Goal: Task Accomplishment & Management: Manage account settings

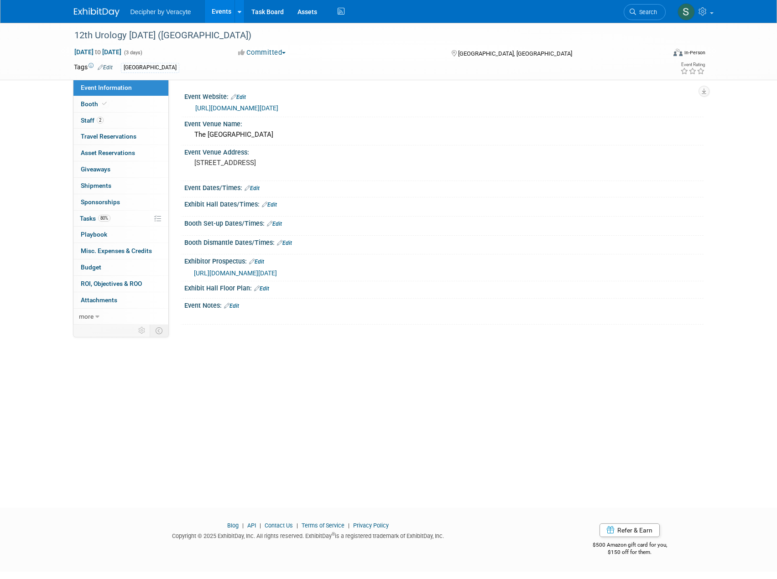
click at [240, 15] on div at bounding box center [240, 11] width 4 height 9
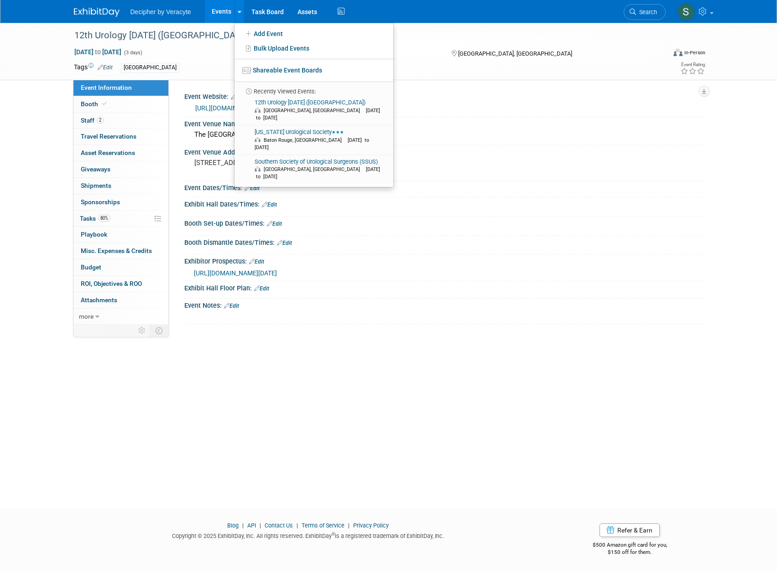
click at [222, 10] on link "Events" at bounding box center [221, 11] width 33 height 23
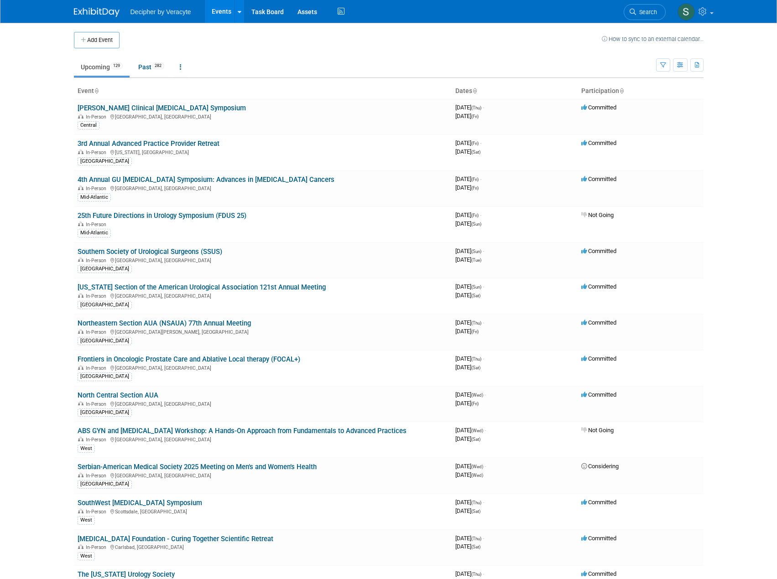
click at [155, 250] on link "Southern Society of Urological Surgeons (SSUS)" at bounding box center [150, 252] width 145 height 8
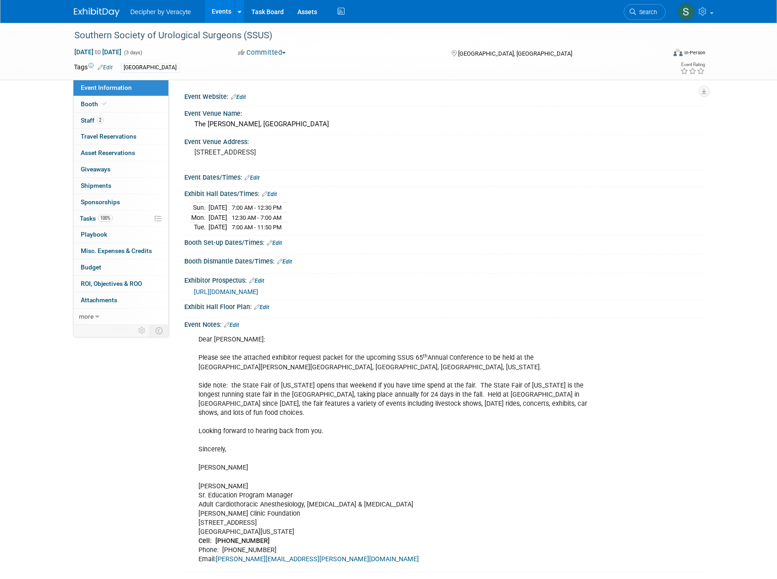
click at [103, 151] on span "Asset Reservations 0" at bounding box center [108, 152] width 54 height 7
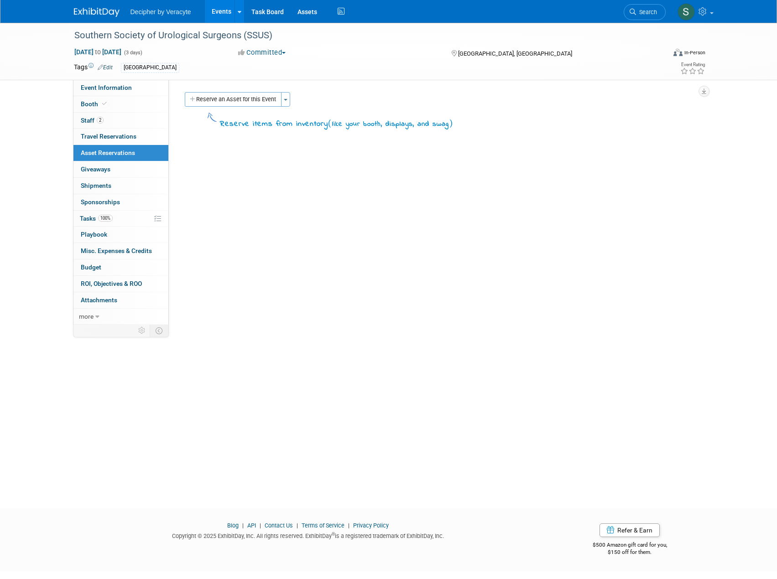
click at [81, 167] on span "Giveaways 0" at bounding box center [96, 169] width 30 height 7
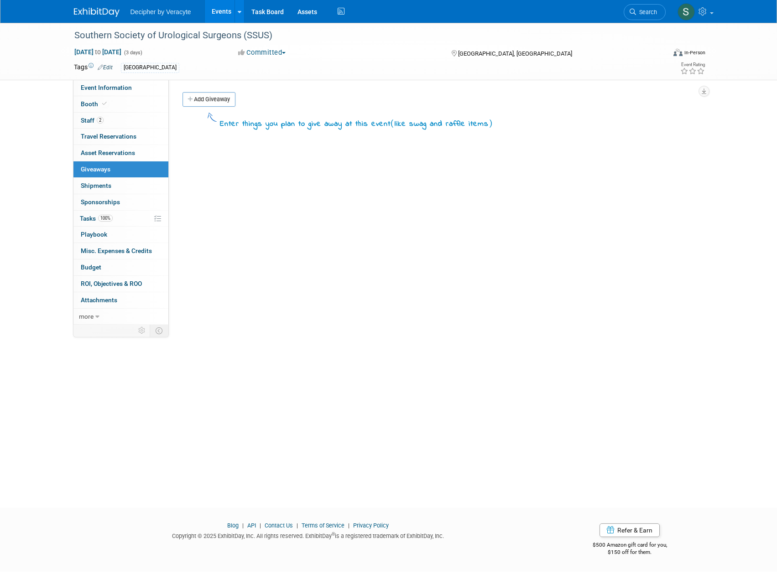
click at [89, 188] on span "Shipments 0" at bounding box center [96, 185] width 31 height 7
click at [93, 197] on link "0 Sponsorships 0" at bounding box center [120, 202] width 95 height 16
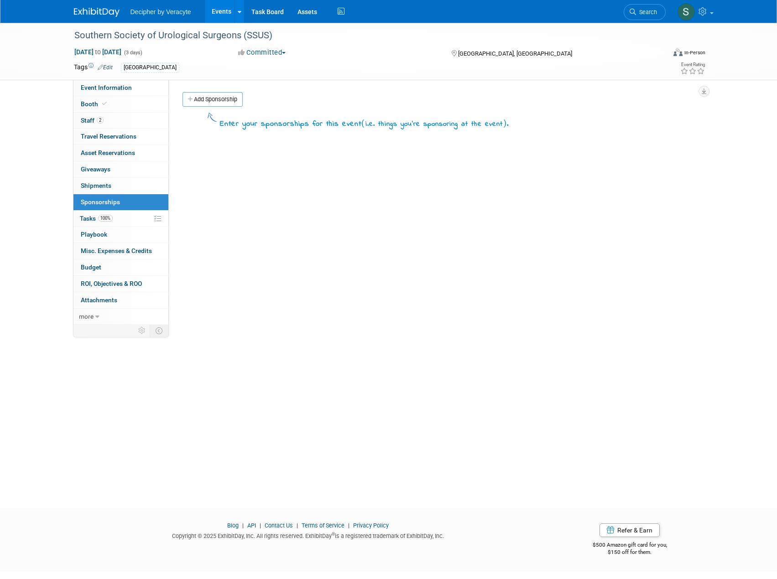
click at [78, 219] on link "100% Tasks 100%" at bounding box center [120, 219] width 95 height 16
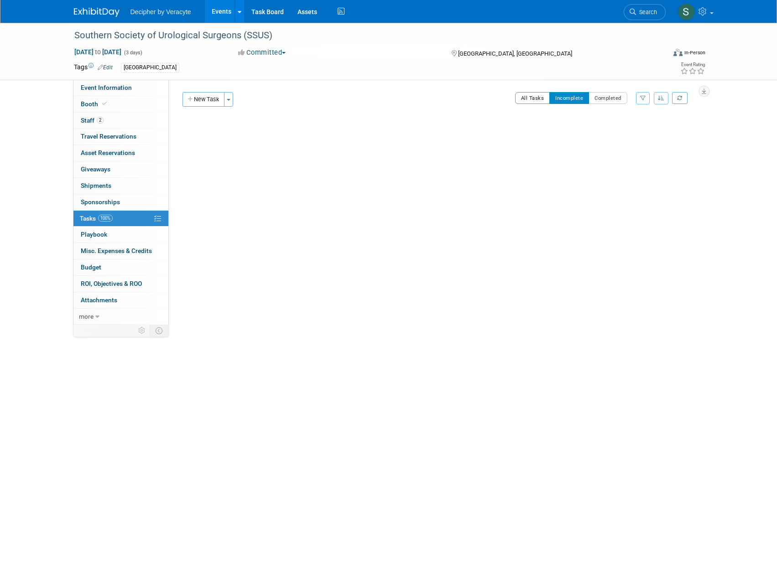
click at [535, 102] on button "All Tasks" at bounding box center [532, 98] width 35 height 12
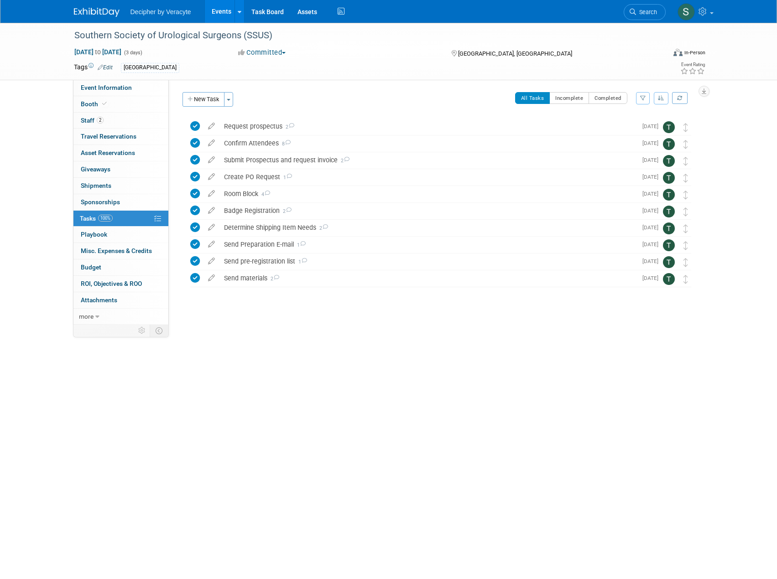
click at [297, 228] on div "Determine Shipping Item Needs 2" at bounding box center [428, 228] width 418 height 16
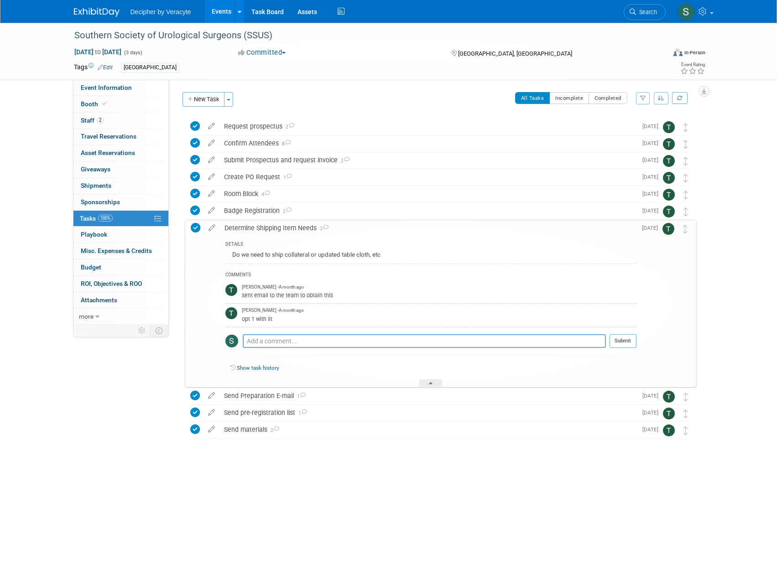
click at [297, 228] on div "Determine Shipping Item Needs 2" at bounding box center [428, 228] width 417 height 16
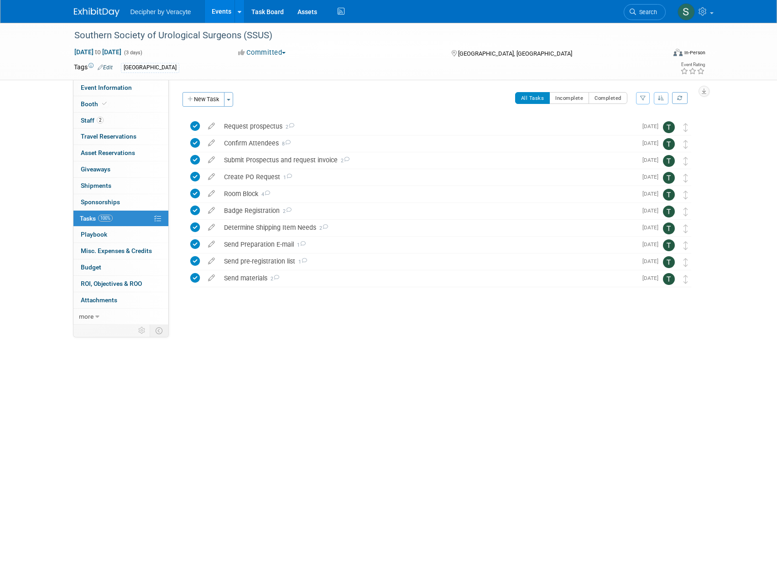
click at [288, 224] on div "Determine Shipping Item Needs 2" at bounding box center [428, 228] width 418 height 16
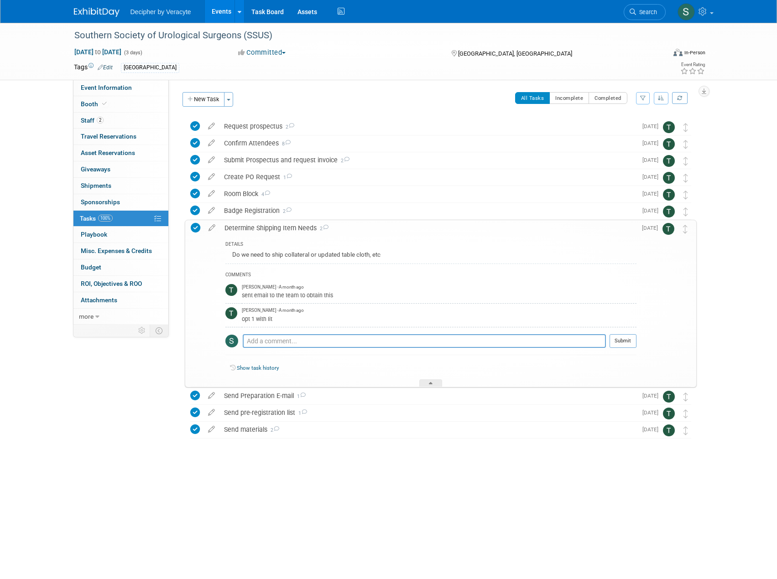
click at [288, 224] on div "Determine Shipping Item Needs 2" at bounding box center [428, 228] width 417 height 16
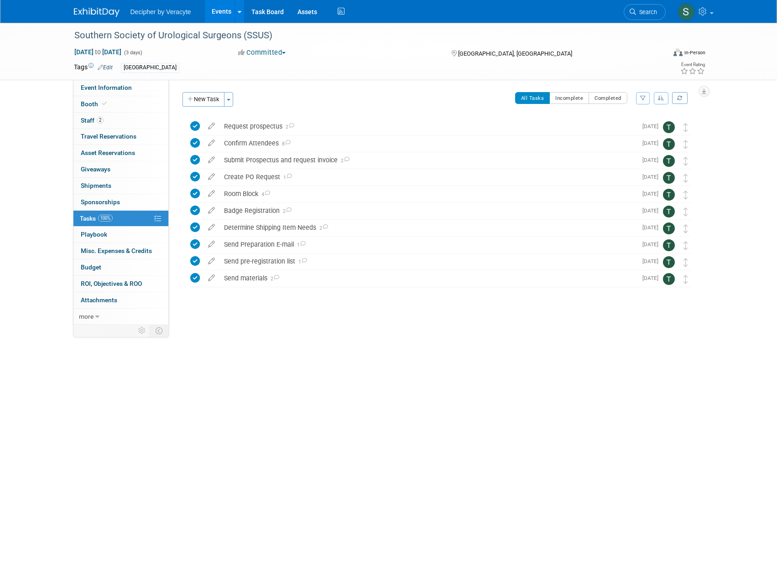
click at [264, 246] on div "Send Preparation E-mail 1" at bounding box center [428, 245] width 418 height 16
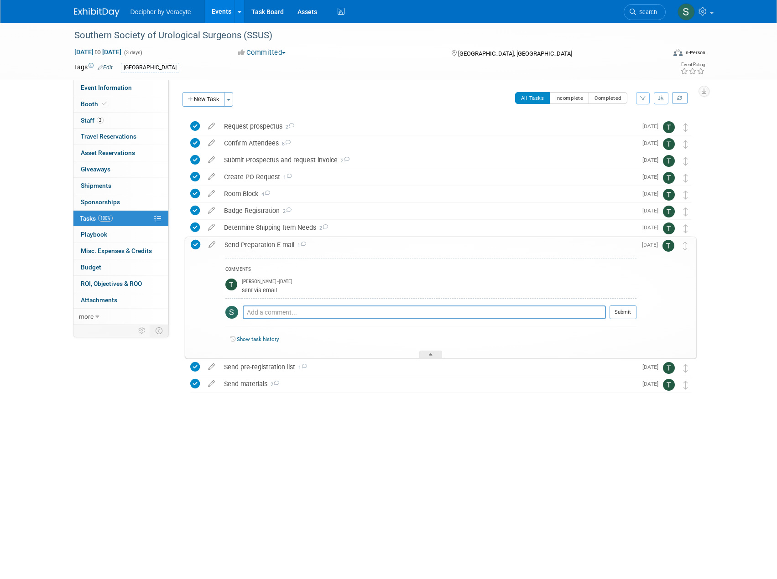
click at [264, 246] on div "Send Preparation E-mail 1" at bounding box center [428, 245] width 417 height 16
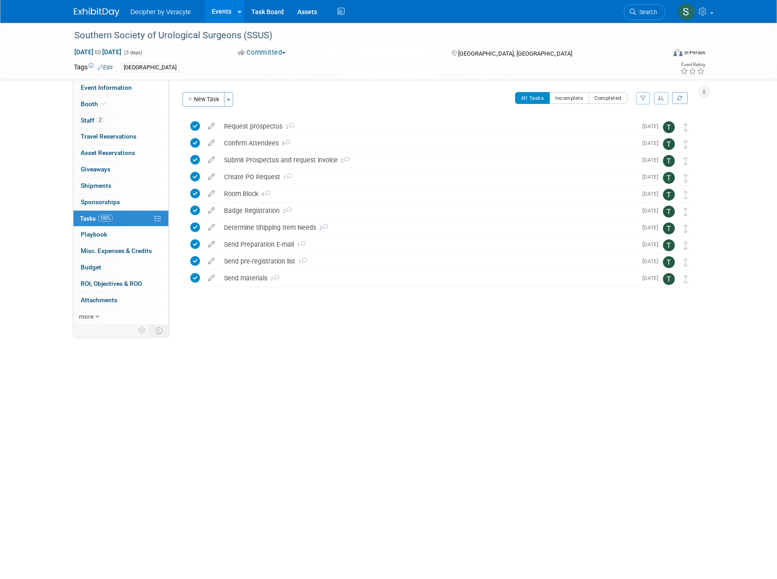
click at [240, 277] on div "Send materials 2" at bounding box center [428, 279] width 418 height 16
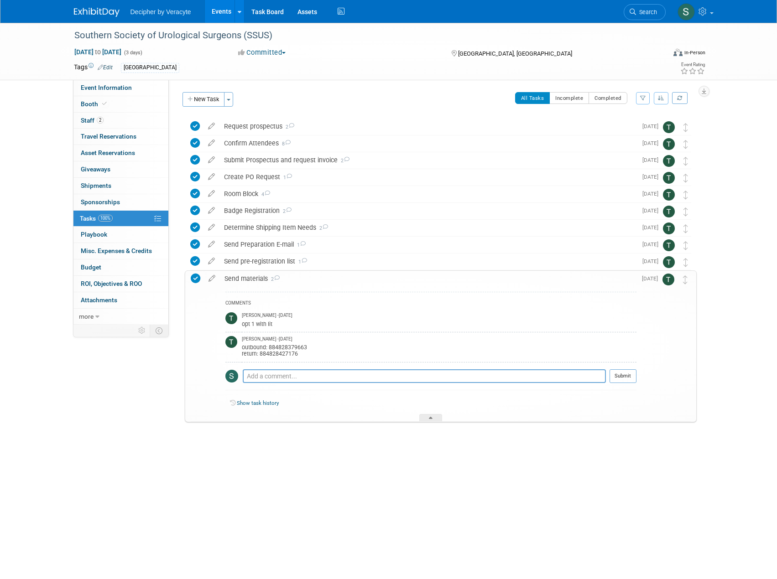
drag, startPoint x: 312, startPoint y: 347, endPoint x: 269, endPoint y: 348, distance: 42.4
click at [269, 348] on div "outbound: 884828379663 return: 884828427176" at bounding box center [439, 350] width 395 height 15
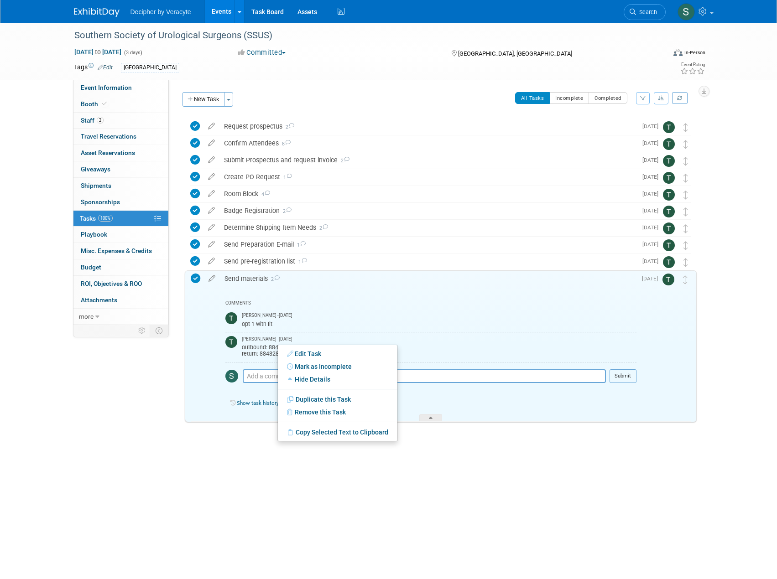
click at [466, 296] on div "COMMENTS Tony Alvarado - 28 days ago opt 1 with lit Tony Alvarado - Yesterday o…" at bounding box center [430, 343] width 411 height 103
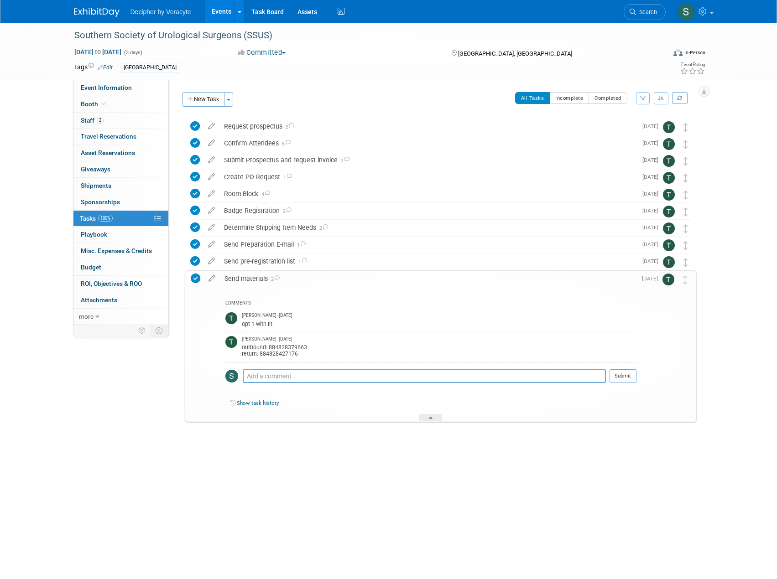
drag, startPoint x: 307, startPoint y: 346, endPoint x: 267, endPoint y: 348, distance: 40.2
click at [267, 348] on div "outbound: 884828379663 return: 884828427176" at bounding box center [439, 350] width 395 height 15
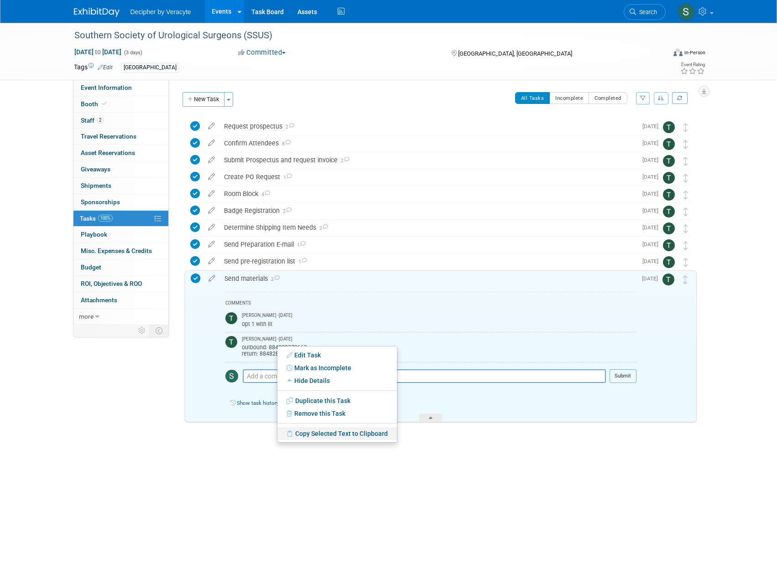
click at [321, 437] on link "Copy Selected Text to Clipboard" at bounding box center [337, 434] width 120 height 13
copy div "884828379663"
